Goal: Check status: Check status

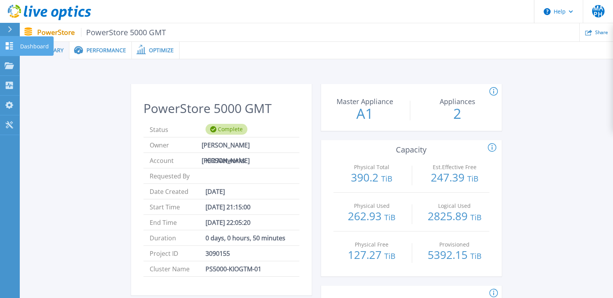
click at [9, 41] on link "Dashboard Dashboard" at bounding box center [9, 46] width 19 height 20
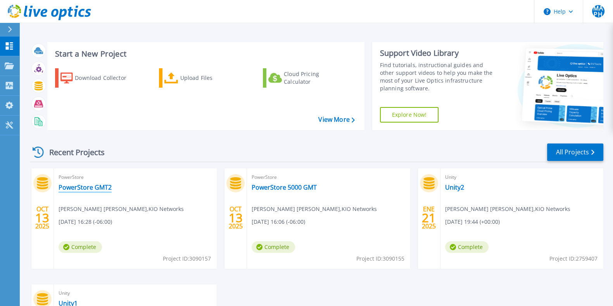
click at [96, 187] on link "PowerStore GMT2" at bounding box center [85, 187] width 53 height 8
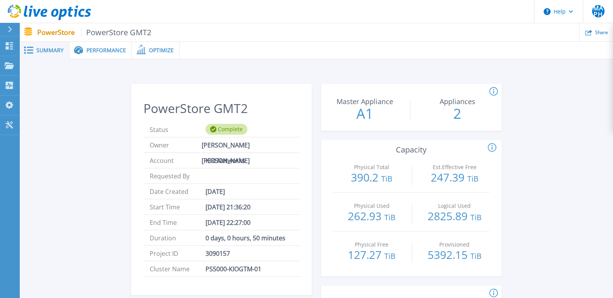
click at [92, 54] on div "Performance" at bounding box center [100, 50] width 62 height 17
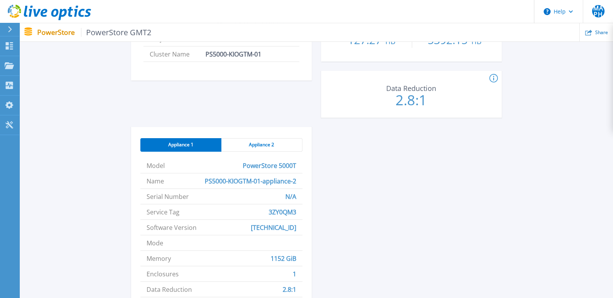
scroll to position [166, 0]
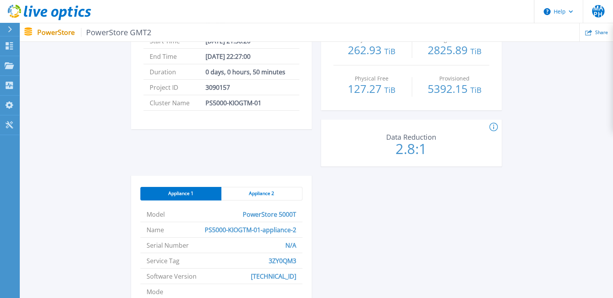
click at [255, 192] on span "Appliance 2" at bounding box center [261, 194] width 25 height 6
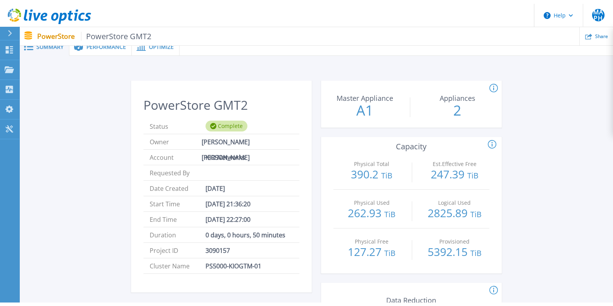
scroll to position [0, 0]
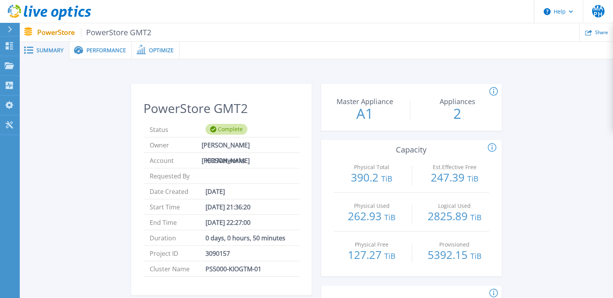
click at [107, 48] on span "Performance" at bounding box center [106, 50] width 40 height 5
